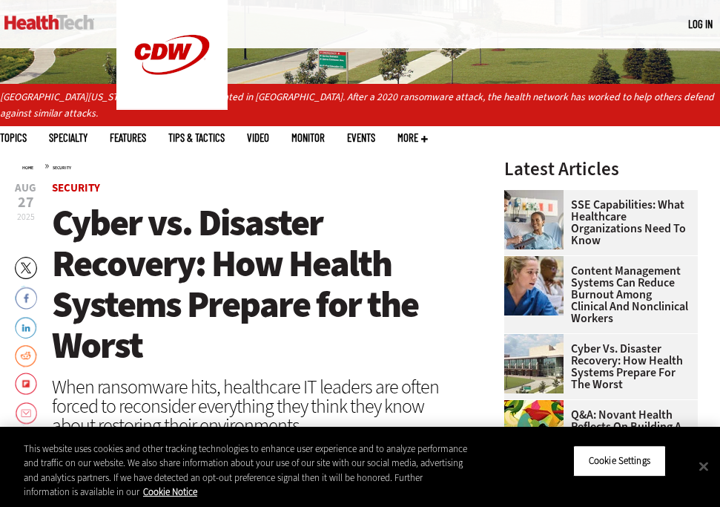
click at [70, 222] on h1 "Cyber vs. Disaster Recovery: How Health Systems Prepare for the Worst" at bounding box center [260, 284] width 416 height 163
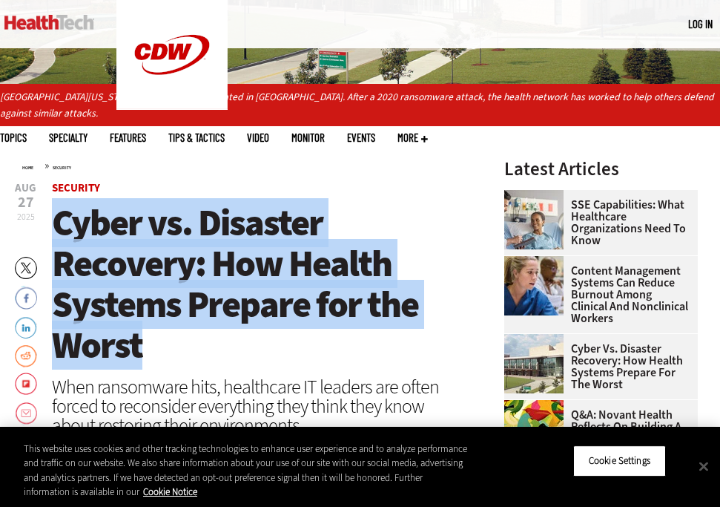
drag, startPoint x: 57, startPoint y: 217, endPoint x: 154, endPoint y: 340, distance: 156.4
click at [154, 340] on h1 "Cyber vs. Disaster Recovery: How Health Systems Prepare for the Worst" at bounding box center [260, 284] width 416 height 163
copy span "Cyber vs. Disaster Recovery: How Health Systems Prepare for the Worst"
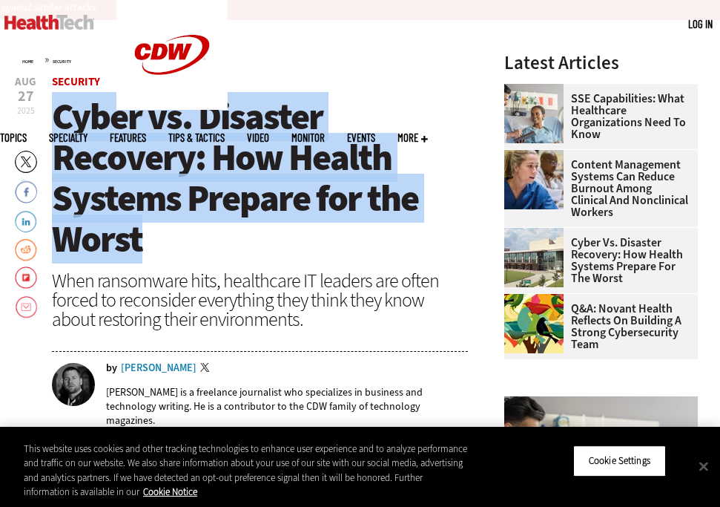
scroll to position [424, 0]
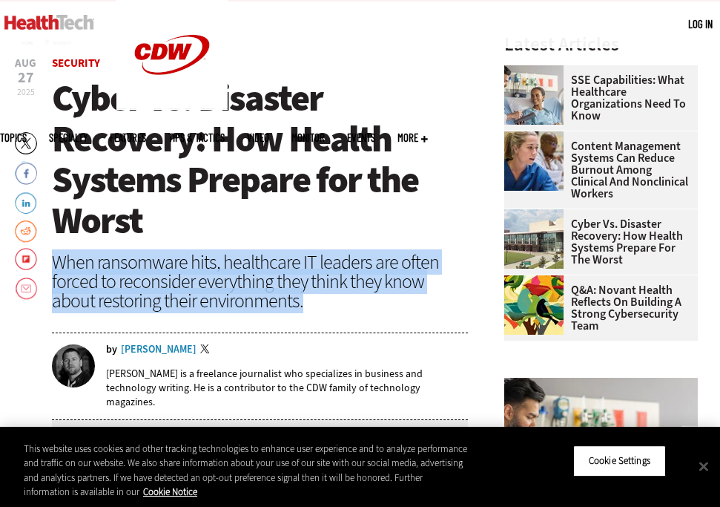
drag, startPoint x: 262, startPoint y: 300, endPoint x: 51, endPoint y: 260, distance: 214.5
copy div "When ransomware hits, healthcare IT leaders are often forced to reconsider ever…"
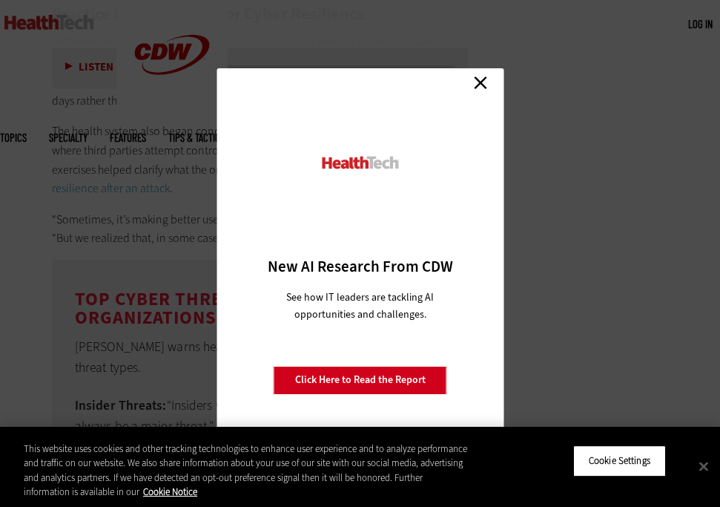
scroll to position [2872, 0]
click at [483, 83] on link "Close" at bounding box center [481, 83] width 22 height 22
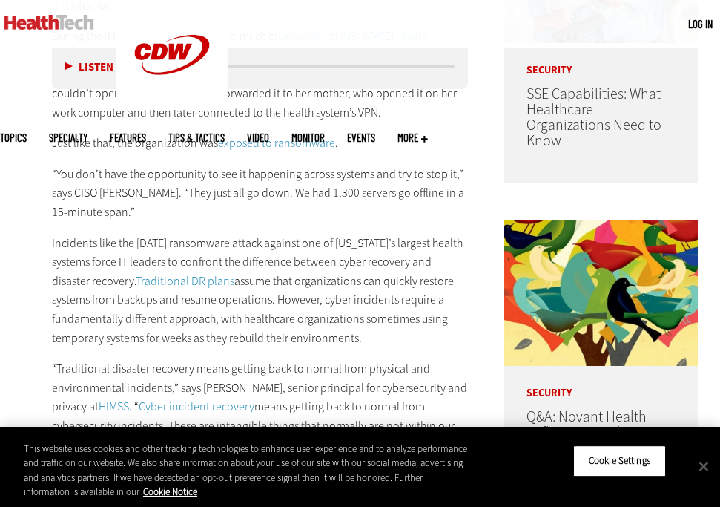
scroll to position [0, 0]
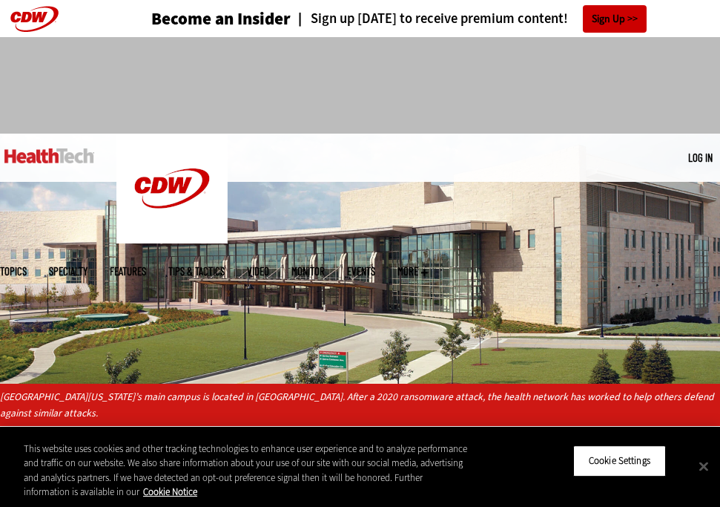
click at [88, 266] on span "Specialty" at bounding box center [68, 271] width 39 height 11
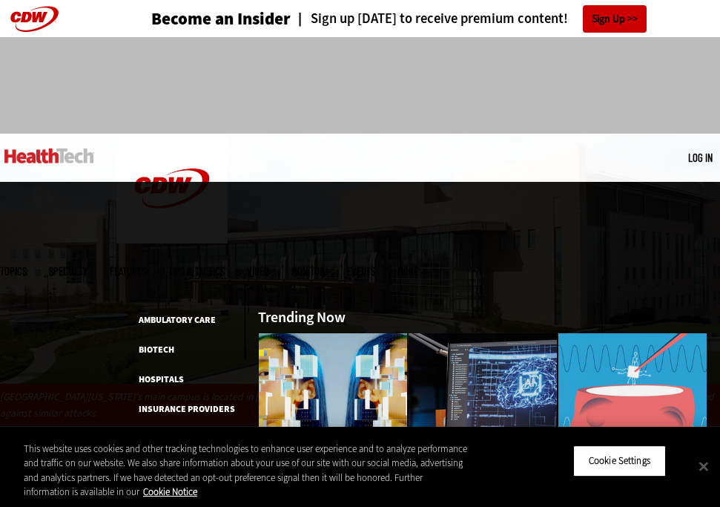
click at [225, 266] on link "Tips & Tactics" at bounding box center [196, 271] width 56 height 11
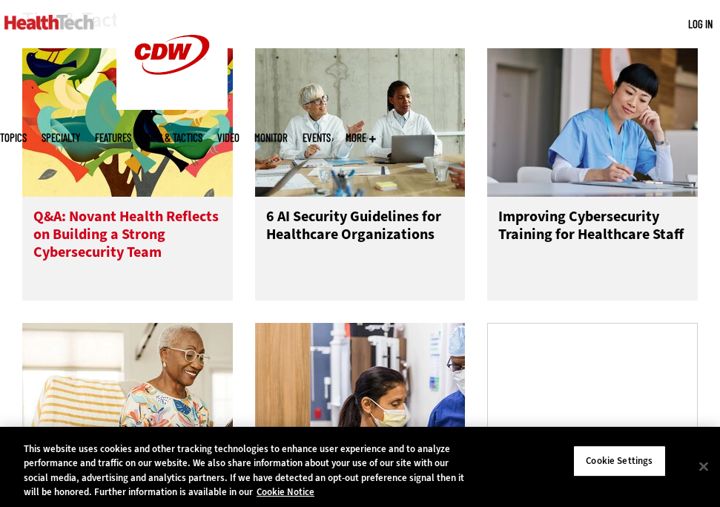
scroll to position [640, 0]
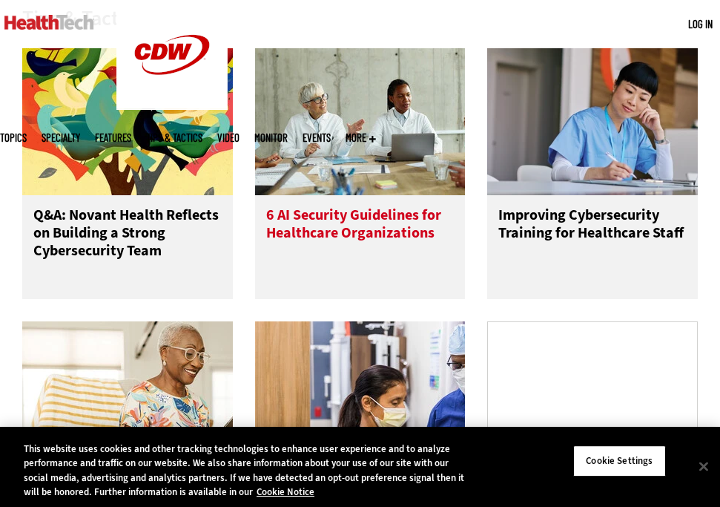
click at [367, 249] on h3 "6 AI Security Guidelines for Healthcare Organizations" at bounding box center [360, 235] width 188 height 59
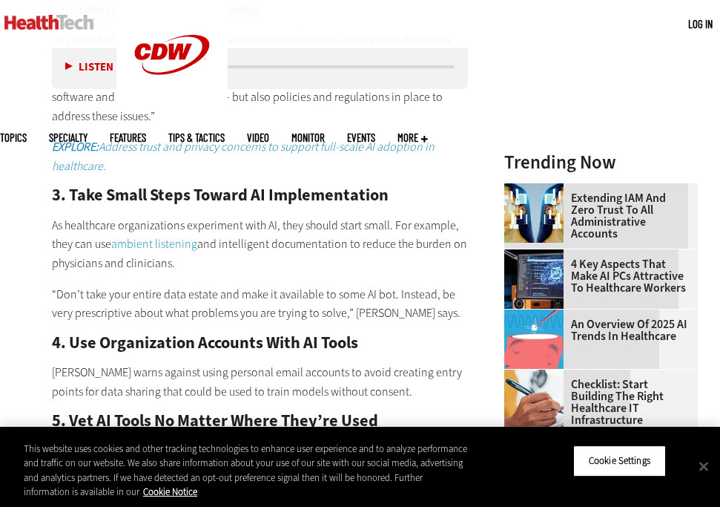
scroll to position [1493, 0]
